Goal: Transaction & Acquisition: Purchase product/service

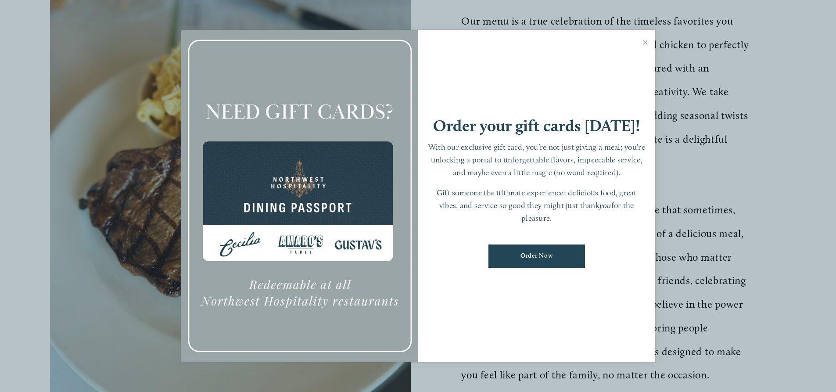
scroll to position [307, 0]
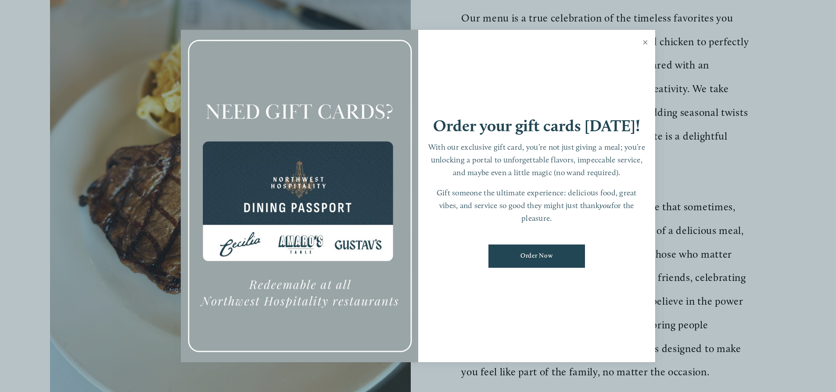
click at [645, 40] on link "Close" at bounding box center [645, 43] width 17 height 25
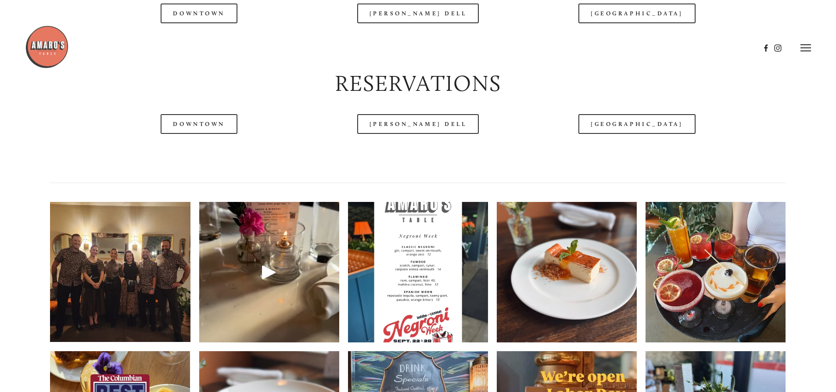
scroll to position [1185, 0]
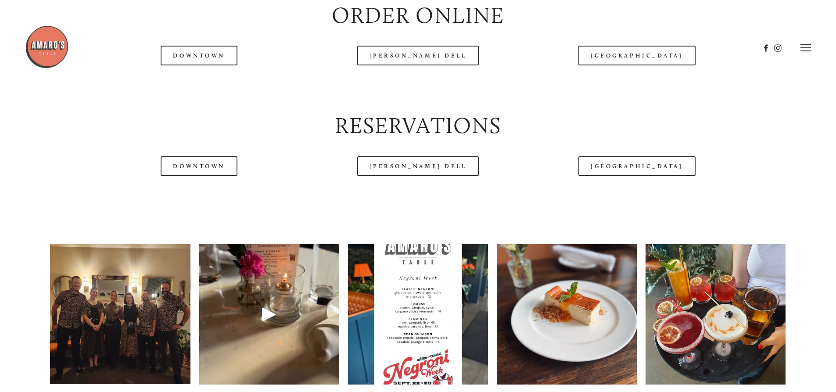
click at [194, 86] on header "Menu Order Now Visit Gallery 0" at bounding box center [418, 48] width 786 height 96
click at [196, 82] on header "Menu Order Now Visit Gallery 0" at bounding box center [418, 48] width 786 height 96
click at [180, 83] on header "Menu Order Now Visit Gallery 0" at bounding box center [418, 48] width 786 height 96
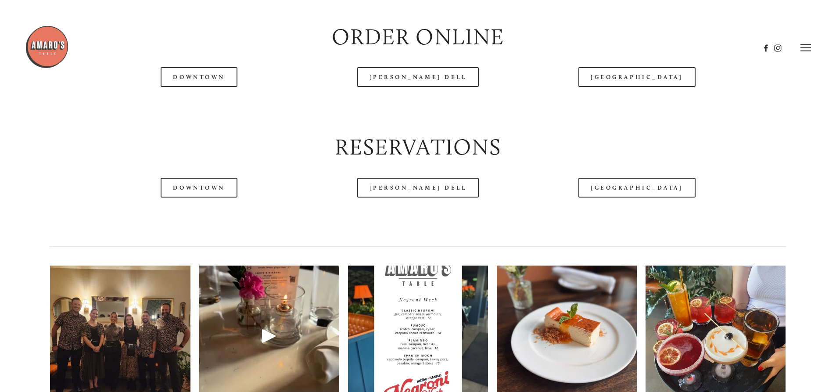
scroll to position [1053, 0]
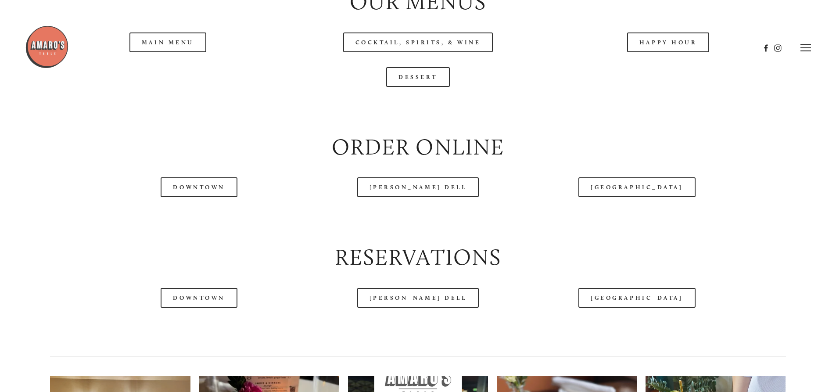
click at [140, 67] on div at bounding box center [392, 48] width 735 height 46
click at [153, 62] on div at bounding box center [392, 48] width 735 height 46
click at [153, 66] on div at bounding box center [392, 48] width 735 height 46
click at [166, 61] on header "Menu Order Now Visit Gallery 0" at bounding box center [418, 26] width 786 height 96
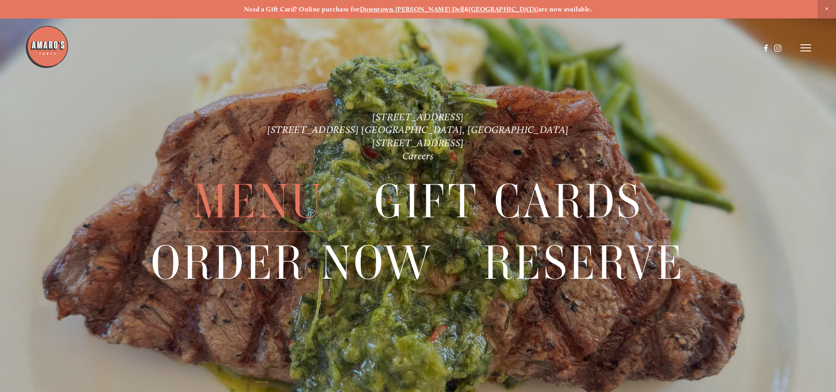
click at [238, 193] on span "Menu" at bounding box center [258, 202] width 131 height 61
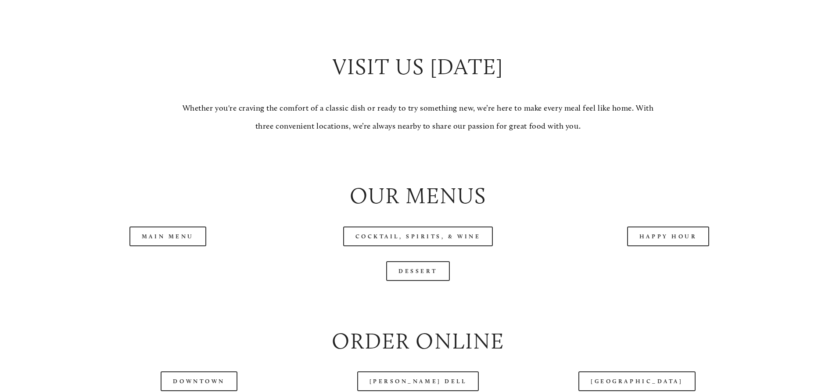
scroll to position [878, 0]
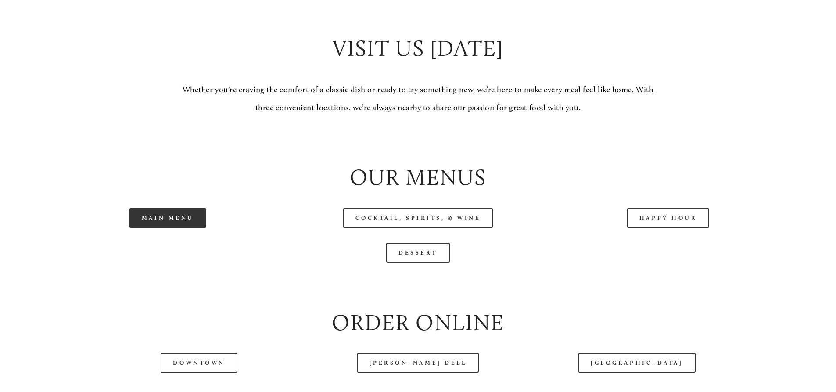
click at [157, 228] on link "Main Menu" at bounding box center [167, 218] width 77 height 20
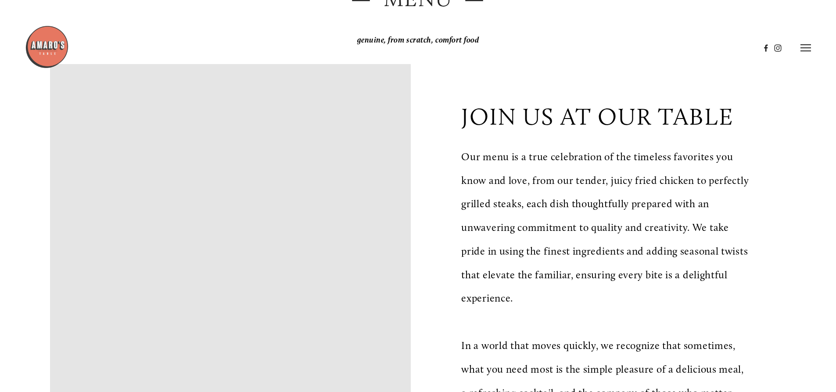
scroll to position [132, 0]
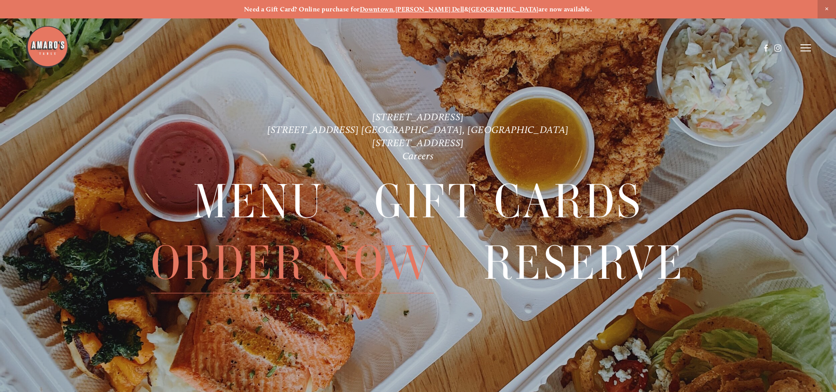
click at [270, 262] on span "Order Now" at bounding box center [292, 263] width 282 height 61
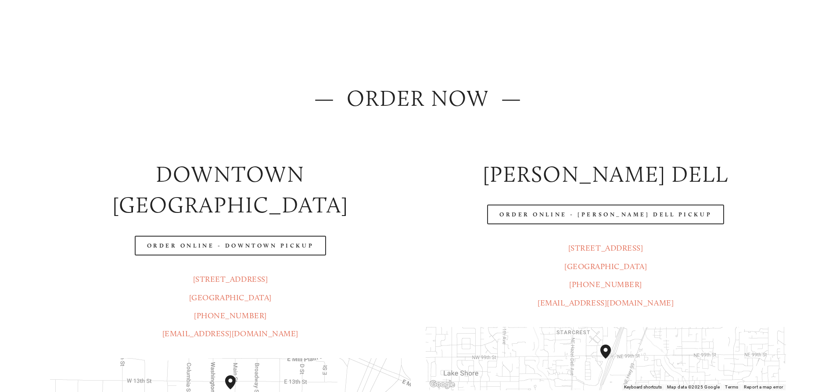
scroll to position [132, 0]
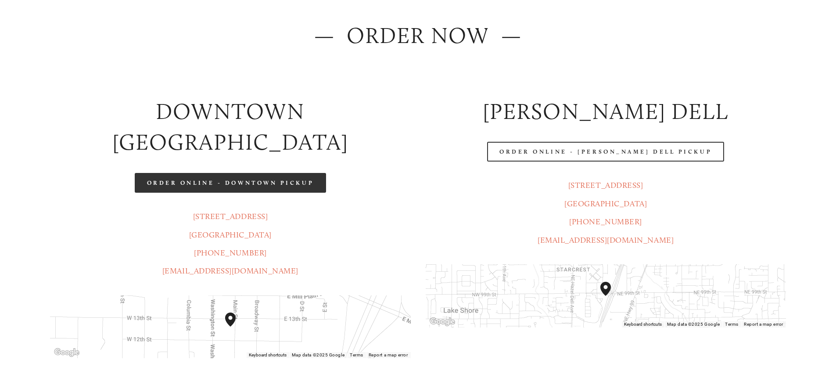
click at [251, 173] on link "Order Online - Downtown pickup" at bounding box center [231, 183] width 192 height 20
